Goal: Find specific page/section: Find specific page/section

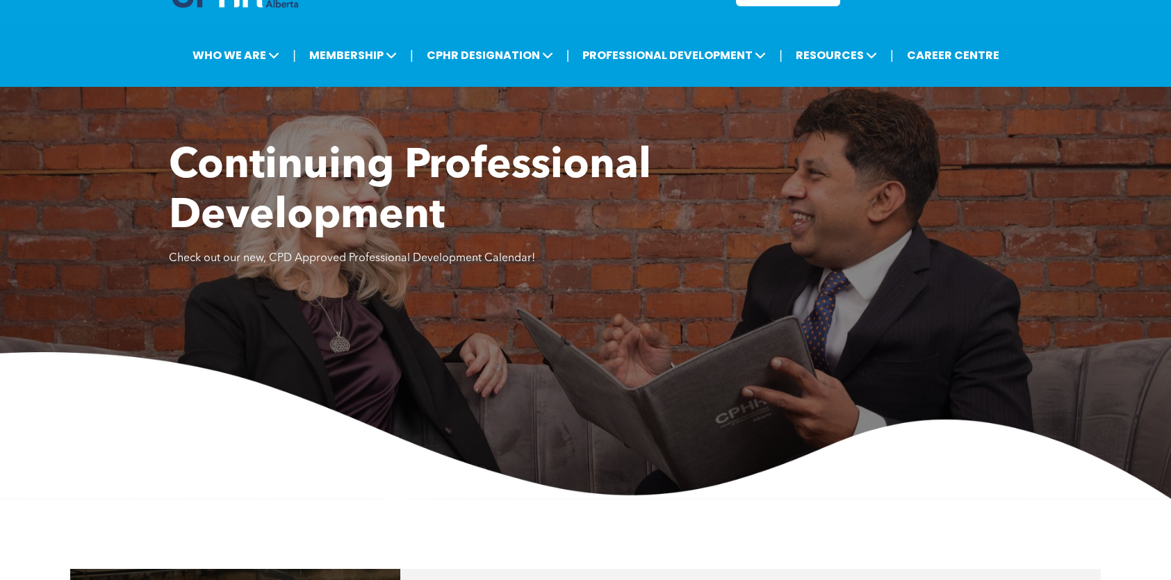
scroll to position [23, 0]
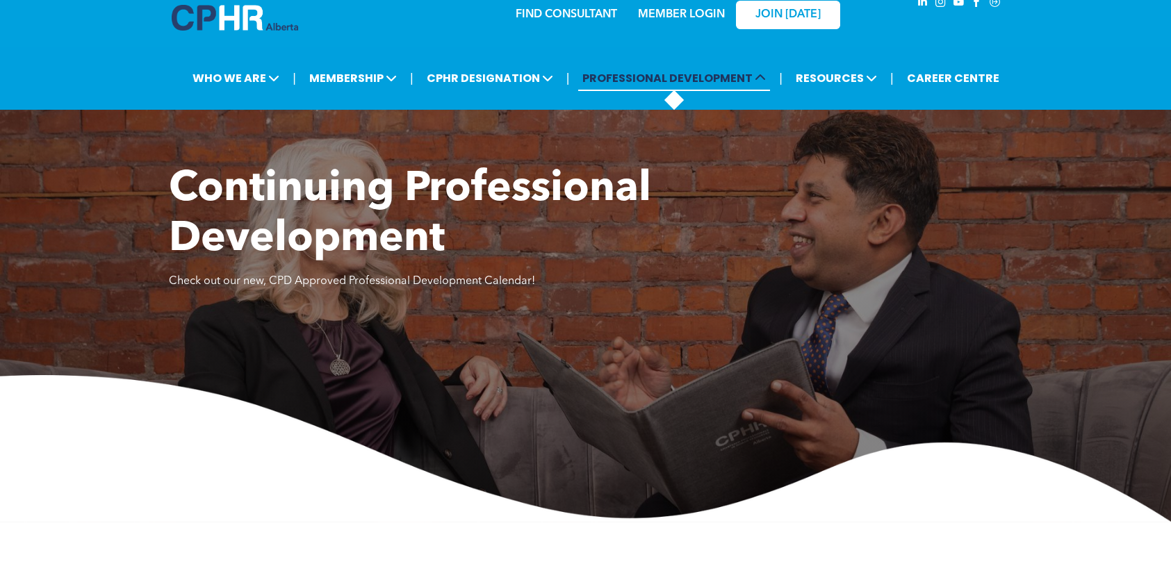
click at [578, 91] on span "PROFESSIONAL DEVELOPMENT" at bounding box center [674, 78] width 192 height 26
click at [755, 83] on icon at bounding box center [760, 77] width 11 height 11
click at [578, 91] on span "PROFESSIONAL DEVELOPMENT" at bounding box center [674, 78] width 192 height 26
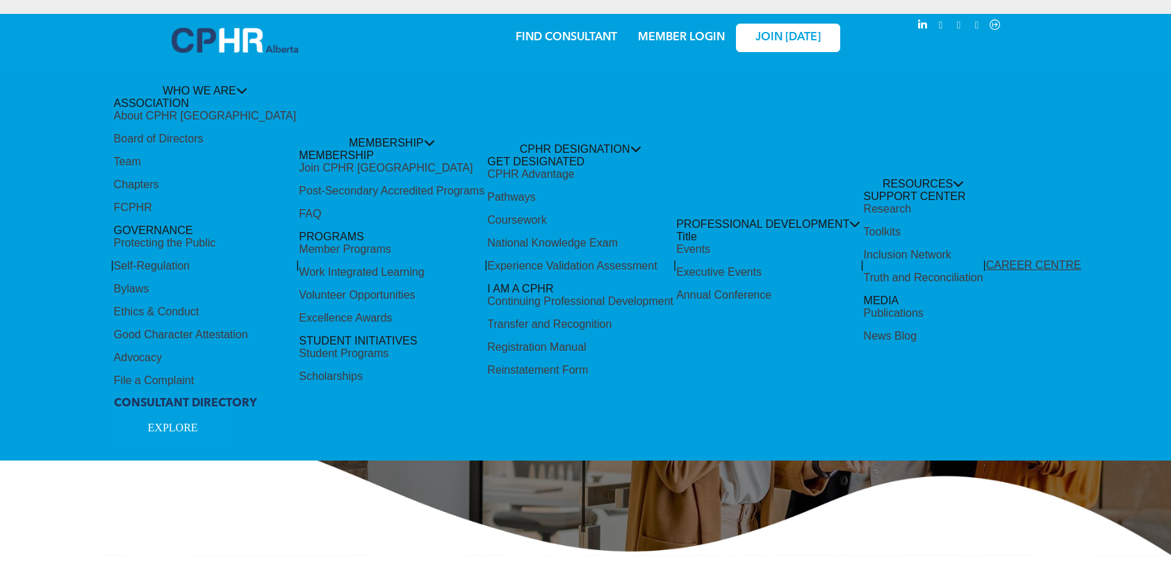
click at [711, 42] on div "Share by:" at bounding box center [544, 297] width 1089 height 580
click at [710, 34] on div "Share by:" at bounding box center [545, 28] width 1062 height 15
click at [685, 33] on div "Share by:" at bounding box center [545, 28] width 1062 height 15
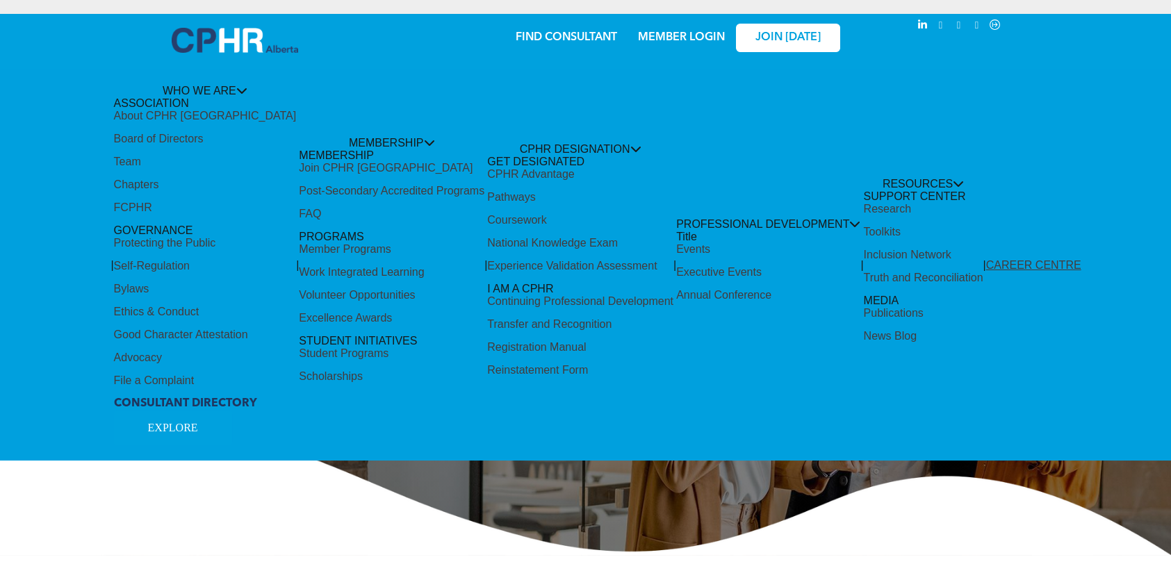
click at [722, 39] on div "Share by:" at bounding box center [544, 297] width 1089 height 580
click at [694, 35] on div "Share by:" at bounding box center [545, 28] width 1062 height 15
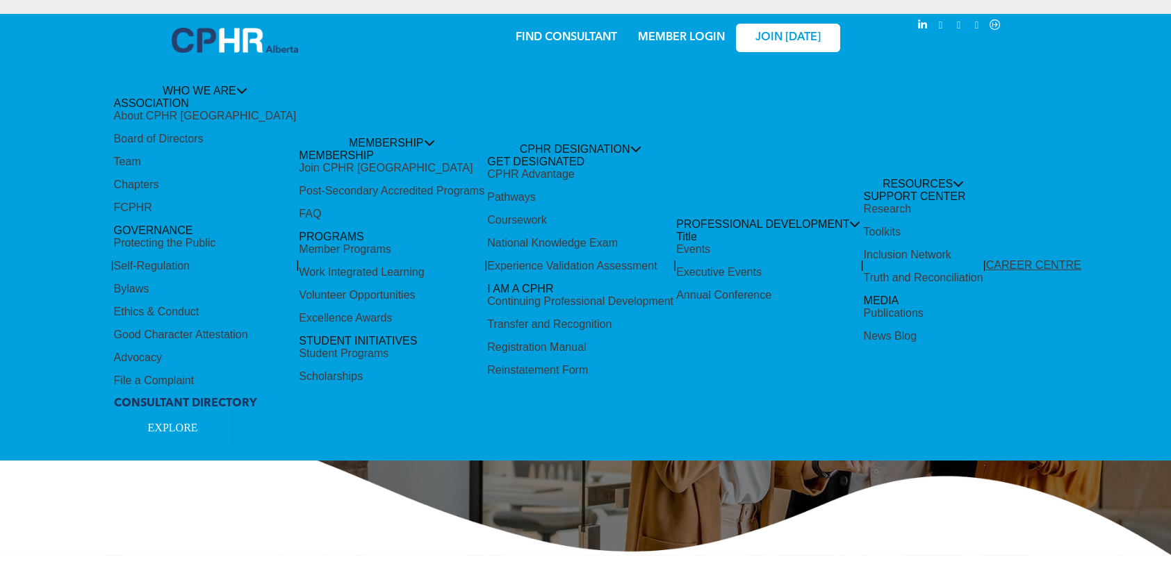
click at [694, 35] on div "Share by:" at bounding box center [545, 28] width 1062 height 15
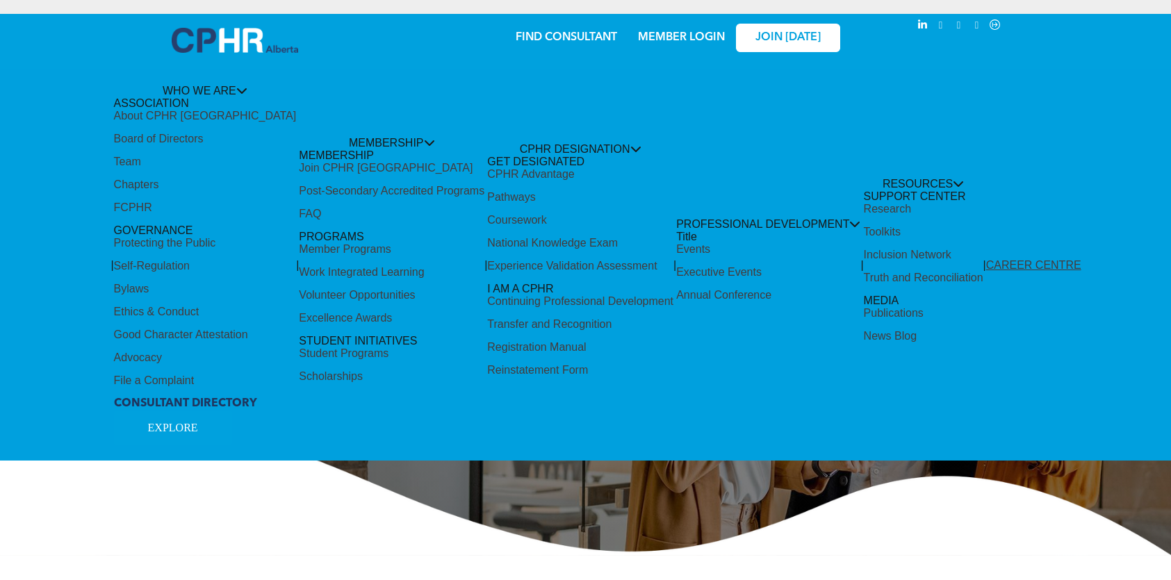
click at [694, 35] on div "Share by:" at bounding box center [545, 28] width 1062 height 15
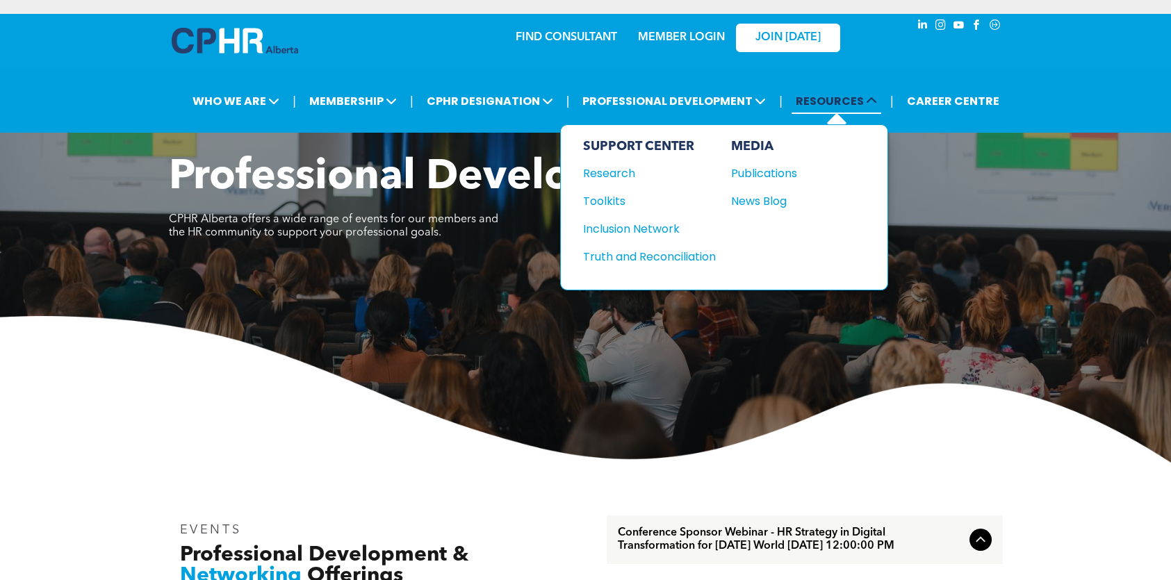
click at [792, 114] on span "RESOURCES" at bounding box center [837, 101] width 90 height 26
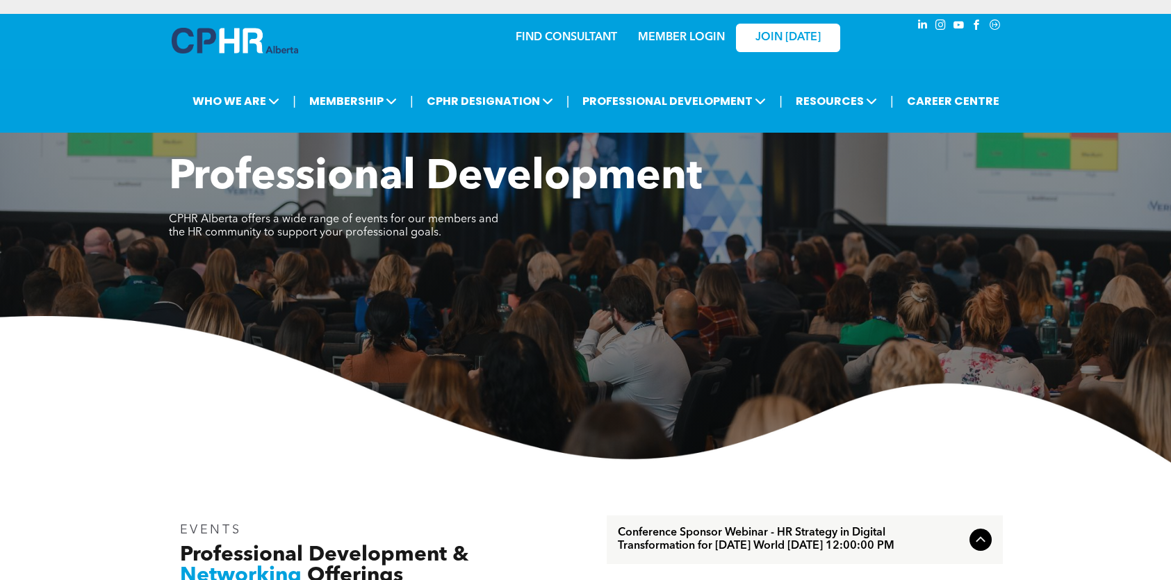
click at [638, 43] on link "MEMBER LOGIN" at bounding box center [681, 37] width 87 height 11
